Goal: Task Accomplishment & Management: Complete application form

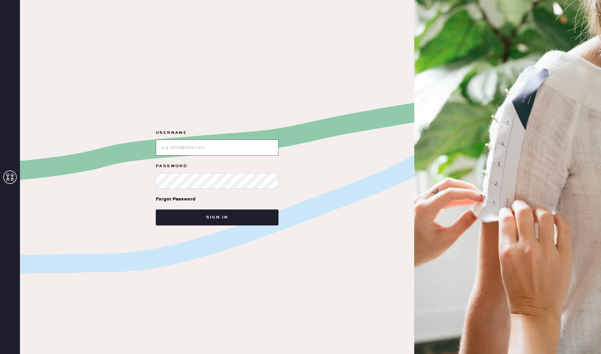
click at [192, 143] on input "loginName" at bounding box center [217, 148] width 123 height 16
type input "[EMAIL_ADDRESS][PERSON_NAME][DOMAIN_NAME]"
click at [192, 189] on link "Forgot Password" at bounding box center [176, 199] width 40 height 21
click at [216, 151] on input "loginName" at bounding box center [217, 148] width 123 height 16
type input "[EMAIL_ADDRESS][PERSON_NAME][DOMAIN_NAME]"
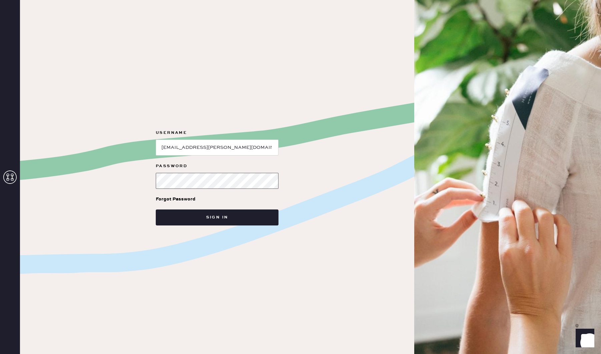
click at [156, 210] on button "Sign in" at bounding box center [217, 218] width 123 height 16
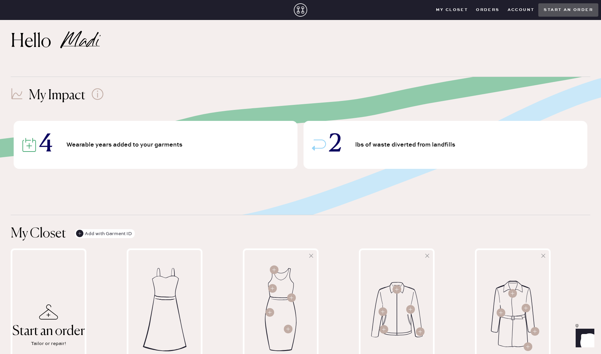
scroll to position [7, 0]
click at [486, 12] on button "Orders" at bounding box center [487, 10] width 31 height 10
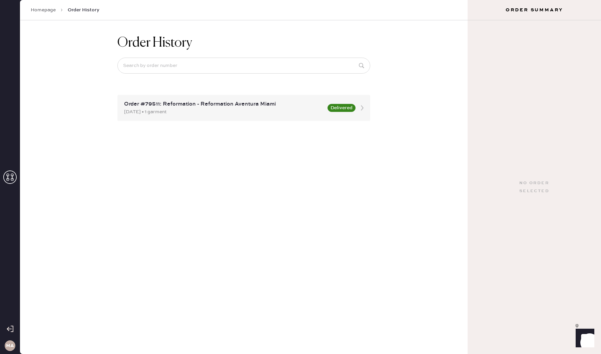
click at [43, 11] on link "Homepage" at bounding box center [43, 10] width 25 height 7
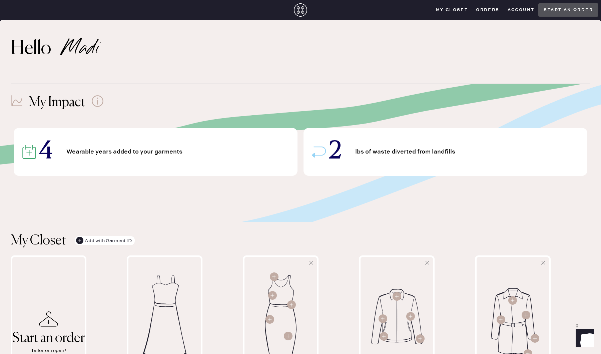
click at [457, 9] on closet "My Closet" at bounding box center [452, 10] width 40 height 10
click at [567, 8] on button "Start an order" at bounding box center [568, 9] width 60 height 13
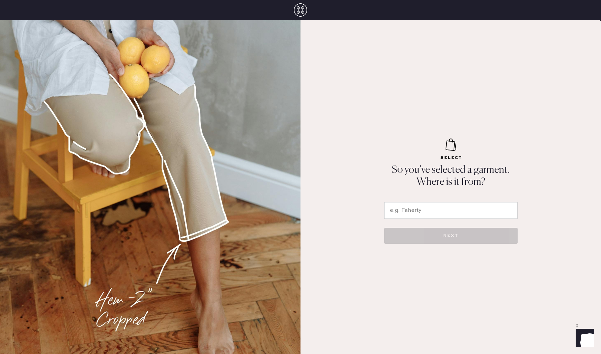
click at [407, 209] on input "text" at bounding box center [450, 210] width 133 height 17
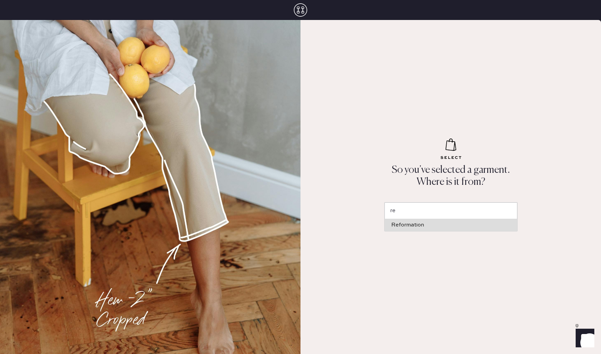
click at [416, 226] on div "Reformation" at bounding box center [450, 225] width 119 height 5
type input "Reformation"
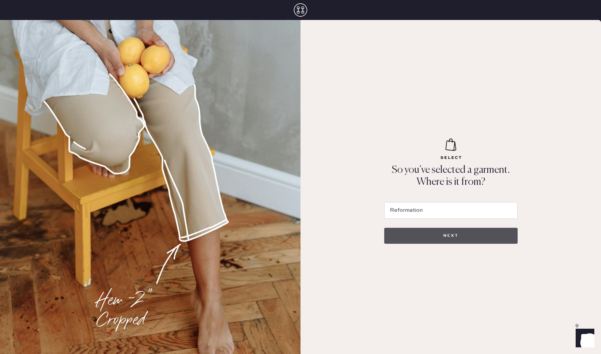
click at [429, 233] on button "NEXT" at bounding box center [450, 236] width 133 height 16
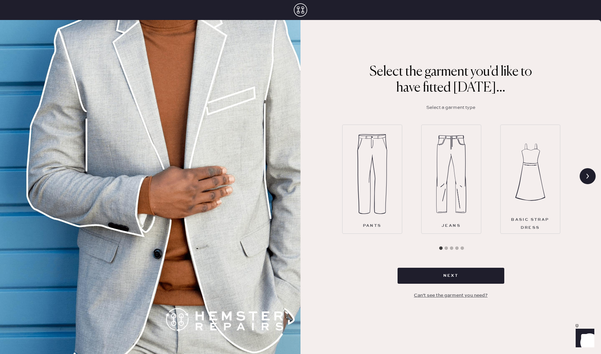
click at [366, 207] on img at bounding box center [372, 174] width 30 height 80
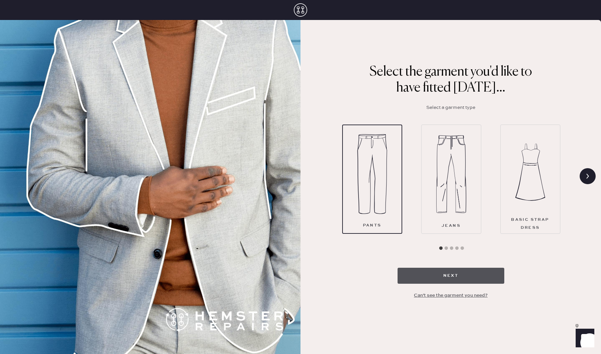
click at [448, 277] on button "Next" at bounding box center [450, 276] width 107 height 16
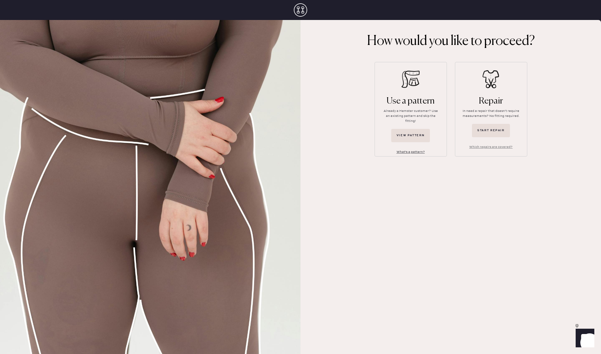
click at [408, 147] on button "What's a pattern?" at bounding box center [410, 152] width 39 height 10
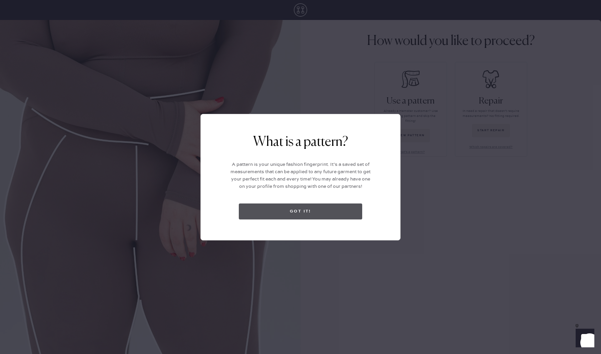
click at [342, 206] on button "Got it!" at bounding box center [300, 212] width 123 height 16
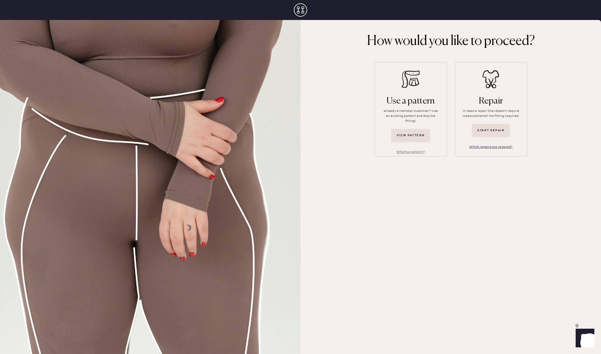
click at [484, 149] on button "Which repairs are covered?" at bounding box center [491, 147] width 54 height 10
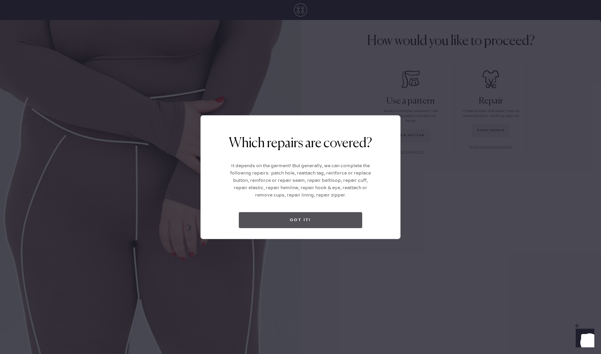
click at [328, 217] on button "Got it!" at bounding box center [300, 220] width 123 height 16
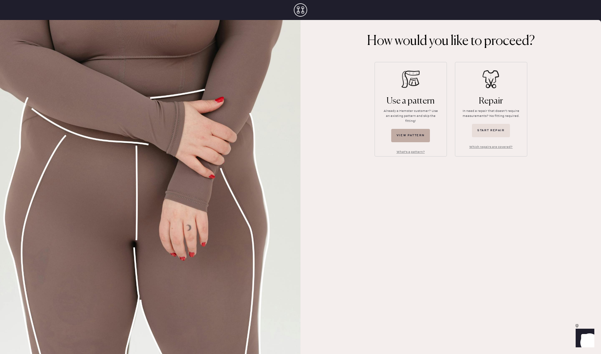
click at [403, 130] on button "View pattern" at bounding box center [410, 135] width 39 height 13
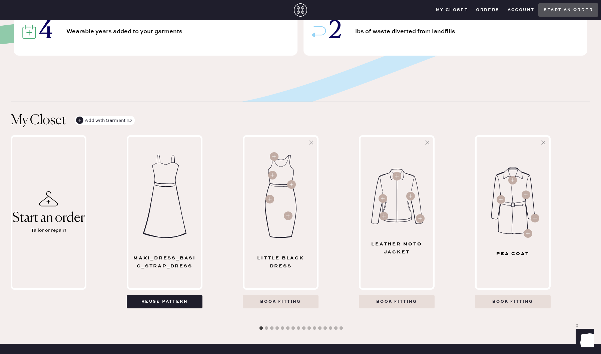
scroll to position [124, 0]
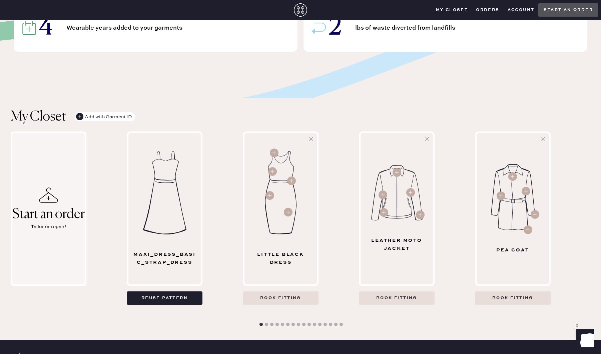
click at [59, 216] on div "Start an order" at bounding box center [48, 214] width 72 height 15
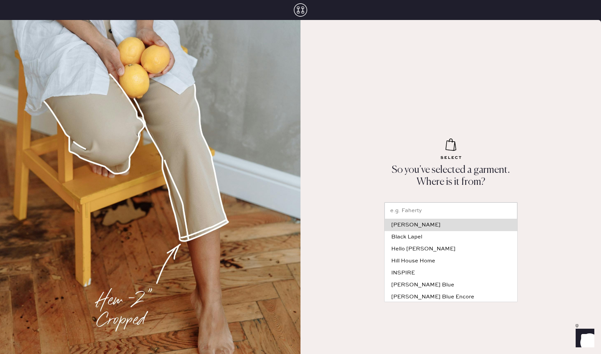
click at [450, 214] on input "text" at bounding box center [450, 211] width 133 height 17
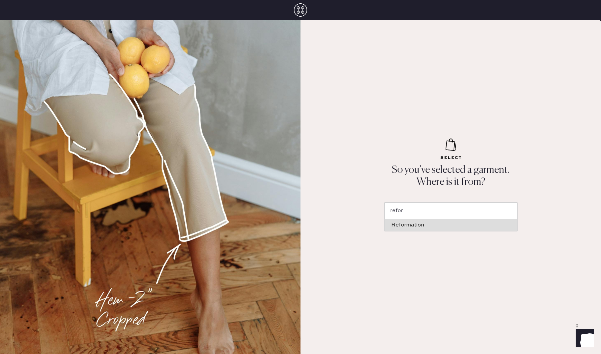
click at [488, 222] on li "Reformation" at bounding box center [450, 225] width 133 height 12
type input "Reformation"
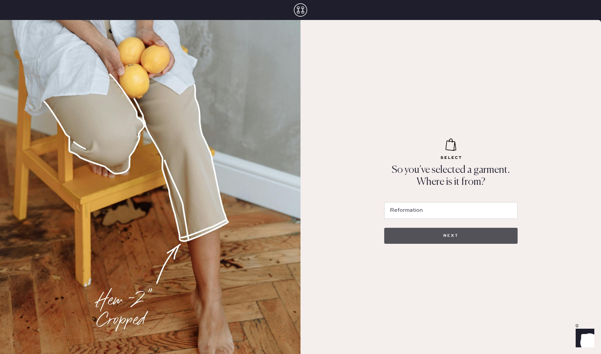
click at [485, 232] on button "NEXT" at bounding box center [450, 236] width 133 height 16
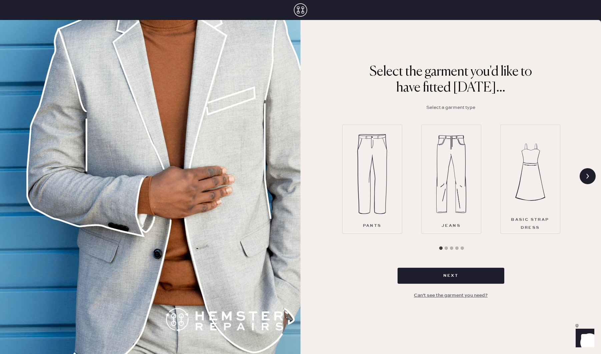
click at [374, 212] on img at bounding box center [372, 174] width 30 height 80
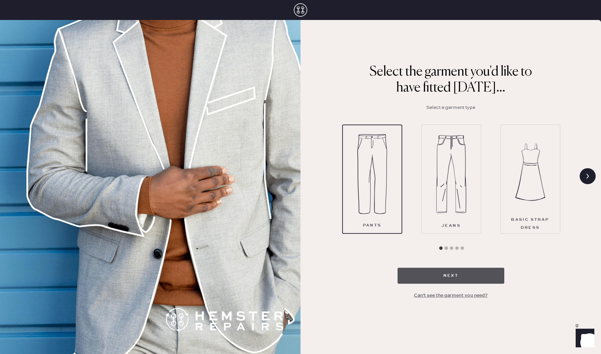
click at [457, 280] on button "Next" at bounding box center [450, 276] width 107 height 16
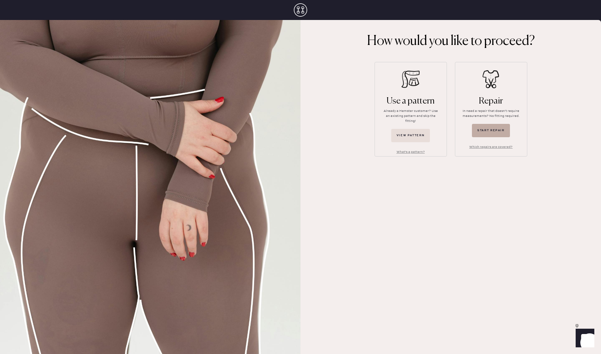
click at [482, 129] on button "Start repair" at bounding box center [491, 130] width 38 height 13
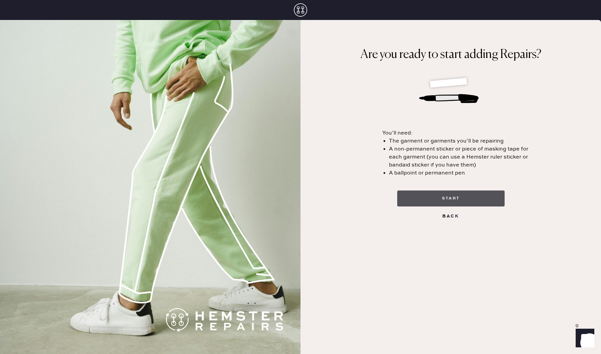
click at [465, 201] on button "start" at bounding box center [450, 199] width 107 height 16
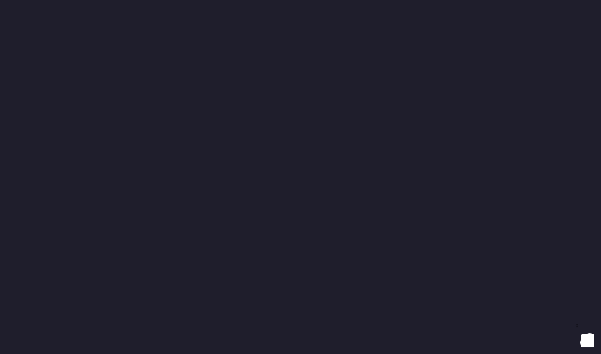
select select "4"
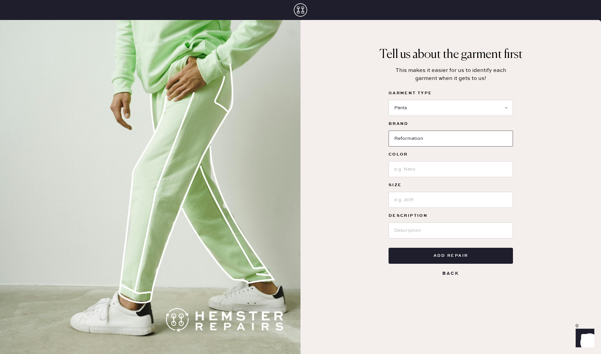
click at [434, 137] on input "Reformation" at bounding box center [450, 139] width 124 height 16
click at [432, 163] on input at bounding box center [450, 169] width 124 height 16
click at [429, 207] on input at bounding box center [450, 200] width 124 height 16
click at [423, 225] on input at bounding box center [450, 231] width 124 height 16
click at [450, 255] on button "Add repair" at bounding box center [450, 256] width 124 height 16
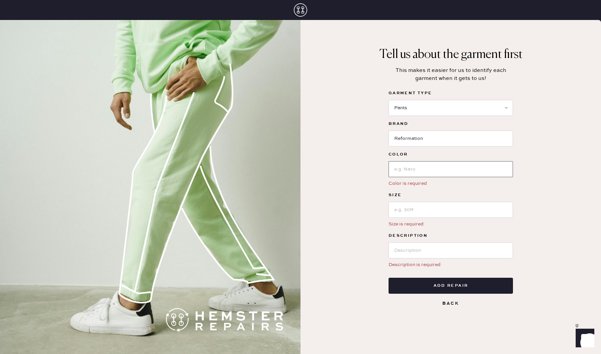
click at [422, 174] on input at bounding box center [450, 169] width 124 height 16
type input "brown and striped"
type input "10"
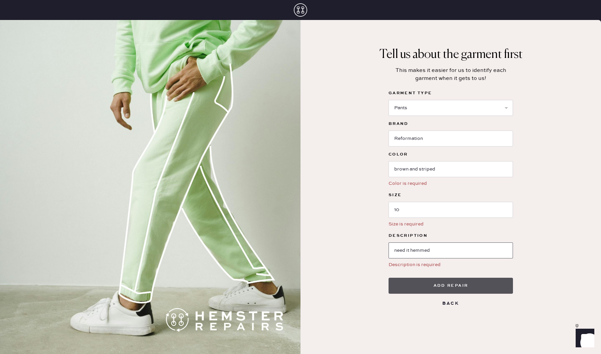
type input "need it hemmed"
click at [468, 287] on button "Add repair" at bounding box center [450, 286] width 124 height 16
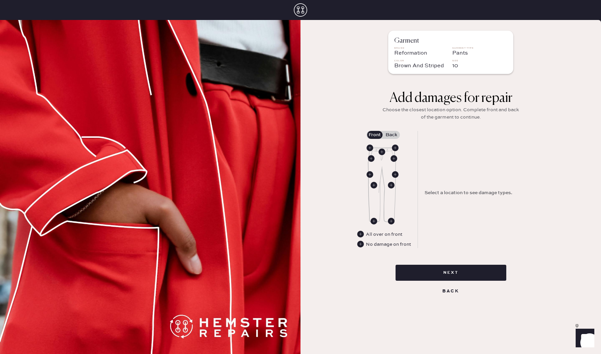
select select "4"
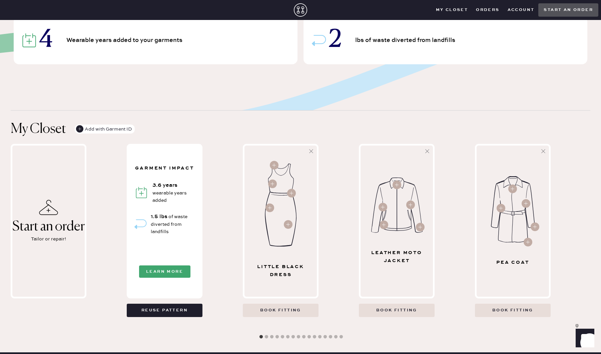
scroll to position [114, 0]
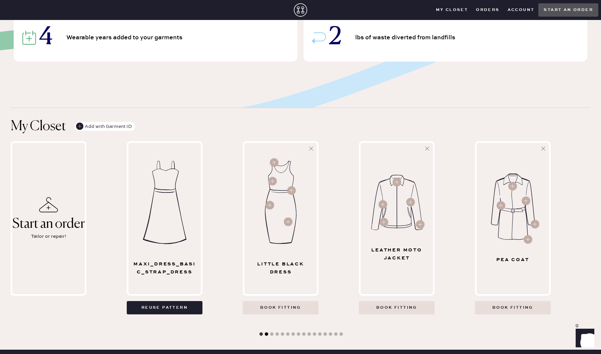
click at [266, 335] on button "2" at bounding box center [266, 334] width 7 height 7
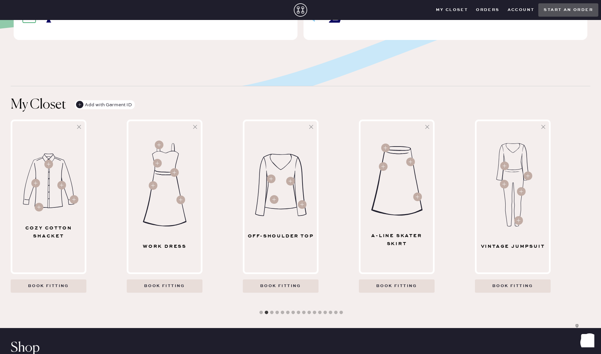
scroll to position [141, 0]
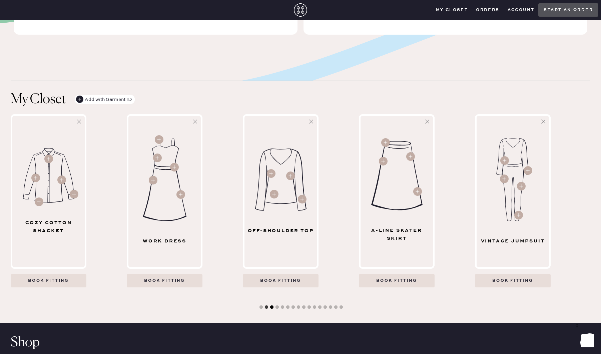
click at [271, 307] on button "3" at bounding box center [271, 307] width 7 height 7
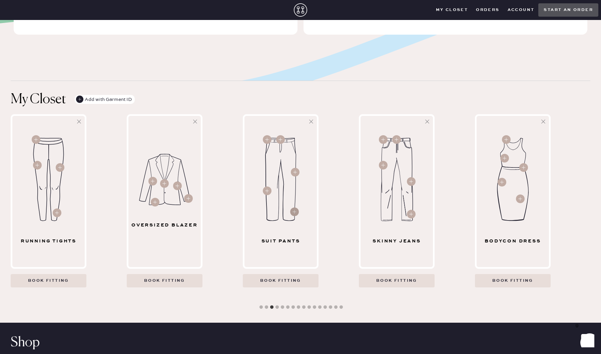
click at [293, 213] on circle at bounding box center [294, 212] width 9 height 9
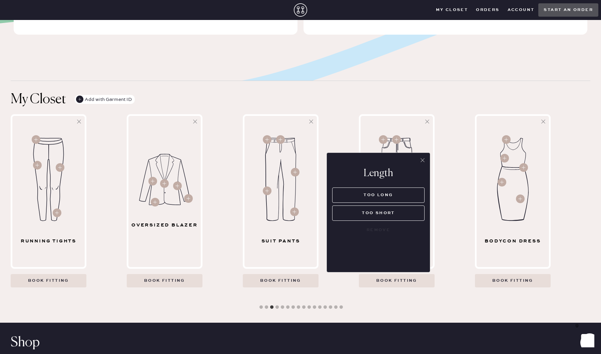
click at [362, 195] on button "too long" at bounding box center [378, 195] width 92 height 15
click at [325, 280] on div "Suit Pants Book fitting" at bounding box center [301, 200] width 116 height 173
click at [424, 163] on icon at bounding box center [422, 160] width 7 height 7
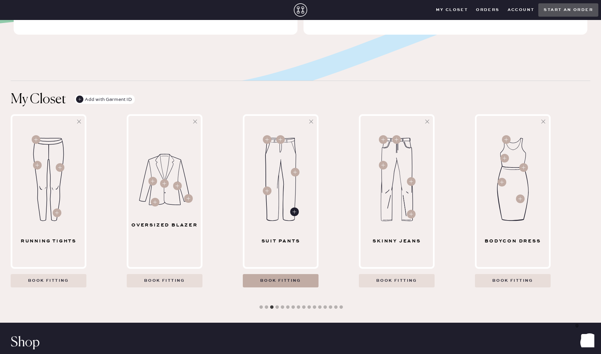
click at [283, 279] on Pants "Book fitting" at bounding box center [281, 280] width 76 height 13
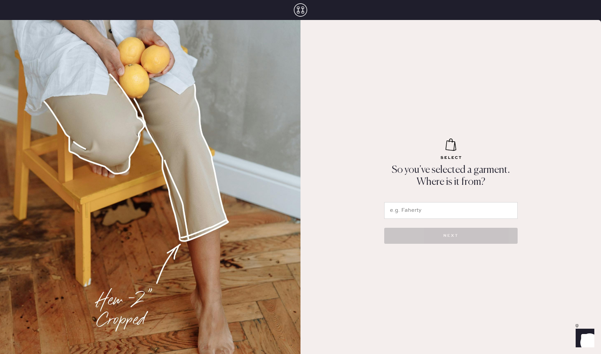
click at [440, 213] on input "text" at bounding box center [450, 210] width 133 height 17
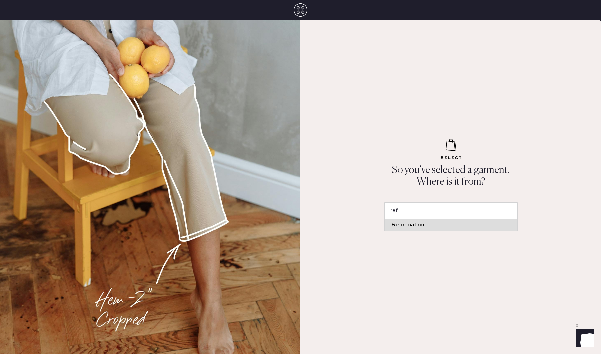
click at [441, 229] on li "Reformation" at bounding box center [450, 225] width 133 height 12
type input "Reformation"
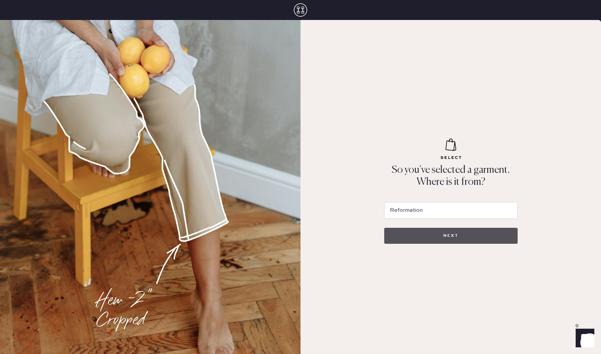
click at [441, 233] on button "NEXT" at bounding box center [450, 236] width 133 height 16
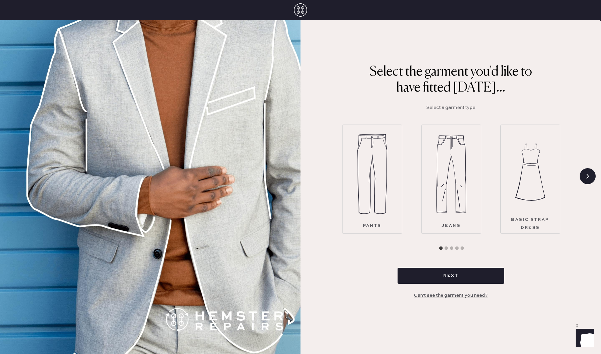
click at [385, 199] on img at bounding box center [372, 174] width 30 height 80
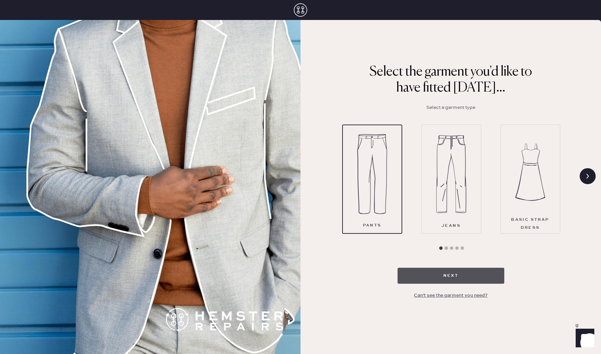
click at [459, 278] on button "Next" at bounding box center [450, 276] width 107 height 16
